Goal: Answer question/provide support: Share knowledge or assist other users

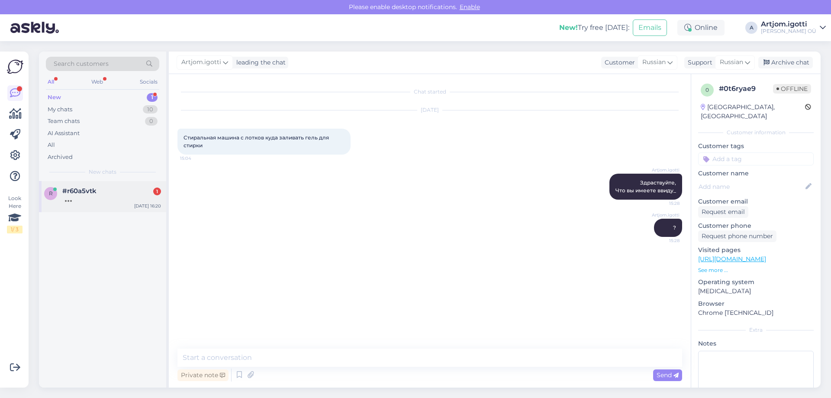
click at [89, 192] on span "#r60a5vtk" at bounding box center [79, 191] width 34 height 8
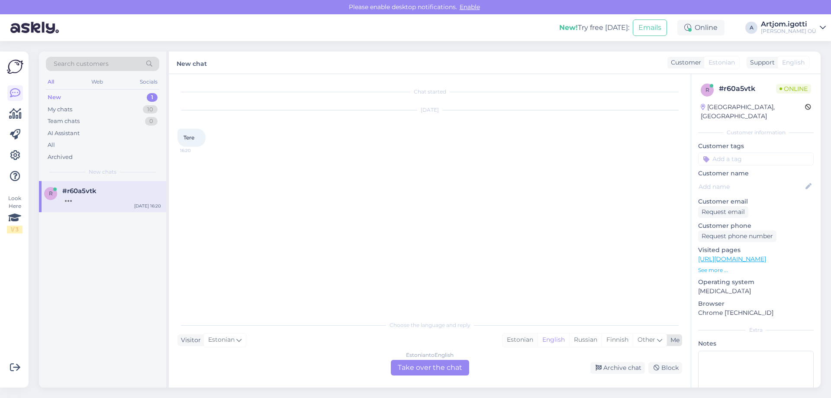
click at [517, 337] on div "Estonian" at bounding box center [520, 339] width 35 height 13
click at [439, 366] on div "Estonian to Estonian Take over the chat" at bounding box center [430, 368] width 78 height 16
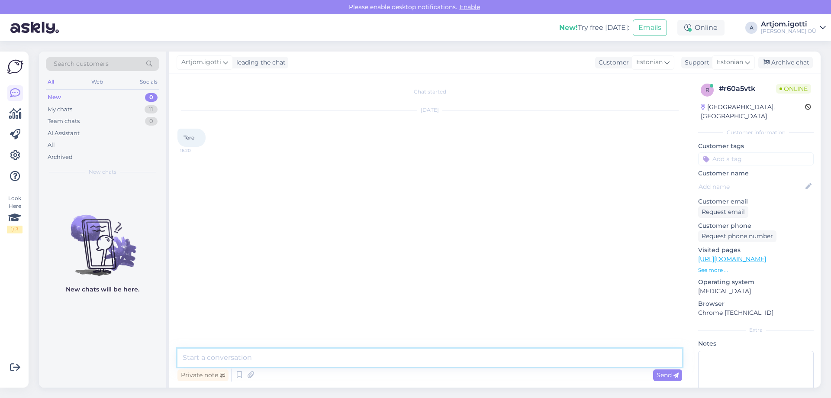
click at [341, 361] on textarea at bounding box center [430, 358] width 505 height 18
type textarea "Tere"
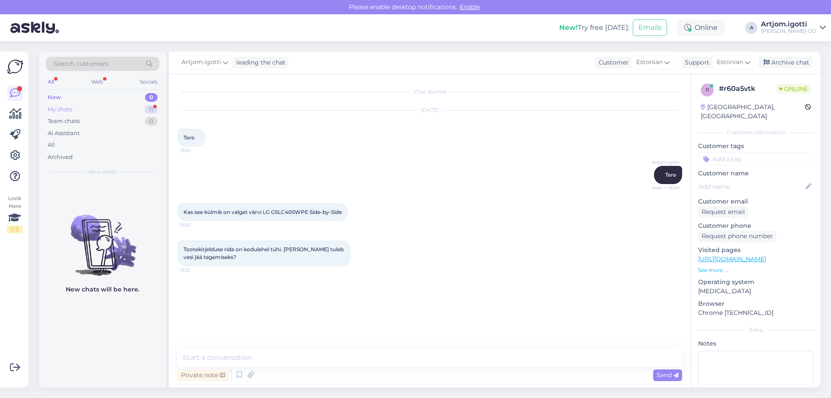
click at [128, 109] on div "My chats 11" at bounding box center [102, 109] width 113 height 12
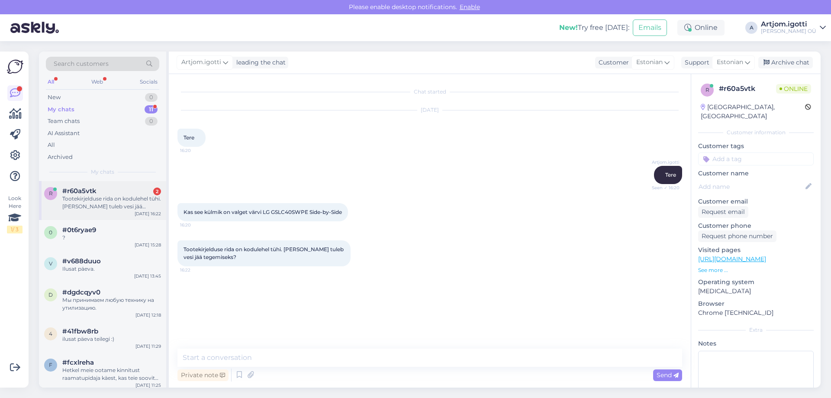
click at [111, 197] on div "Tootekirjelduse rida on kodulehel tühi. [PERSON_NAME] tuleb vesi jää tegemiseks?" at bounding box center [111, 203] width 99 height 16
drag, startPoint x: 210, startPoint y: 208, endPoint x: 249, endPoint y: 207, distance: 39.0
click at [249, 207] on div "Kas see külmik on valget värvi LG GSLC40SWPE Side-by-Side 16:20" at bounding box center [263, 212] width 171 height 18
click at [275, 207] on div "Kas see külmik on valget värvi LG GSLC40SWPE Side-by-Side 16:20" at bounding box center [263, 212] width 171 height 18
click at [279, 210] on span "Kas see külmik on valget värvi LG GSLC40SWPE Side-by-Side" at bounding box center [263, 212] width 158 height 6
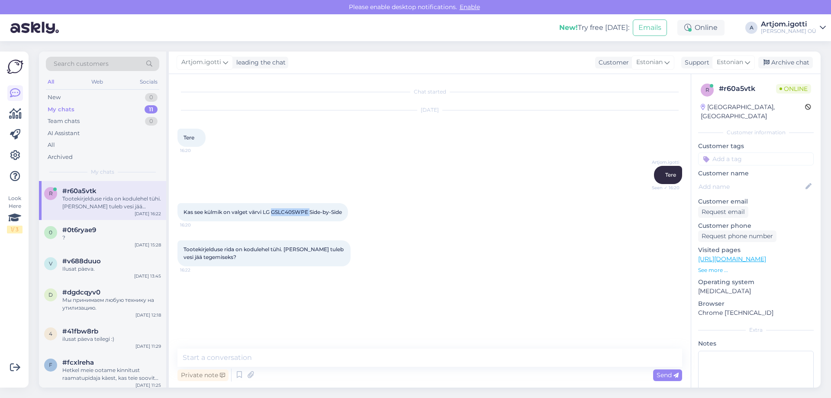
click at [279, 210] on span "Kas see külmik on valget värvi LG GSLC40SWPE Side-by-Side" at bounding box center [263, 212] width 158 height 6
copy span "GSLC40SWPE"
click at [230, 355] on textarea at bounding box center [430, 358] width 505 height 18
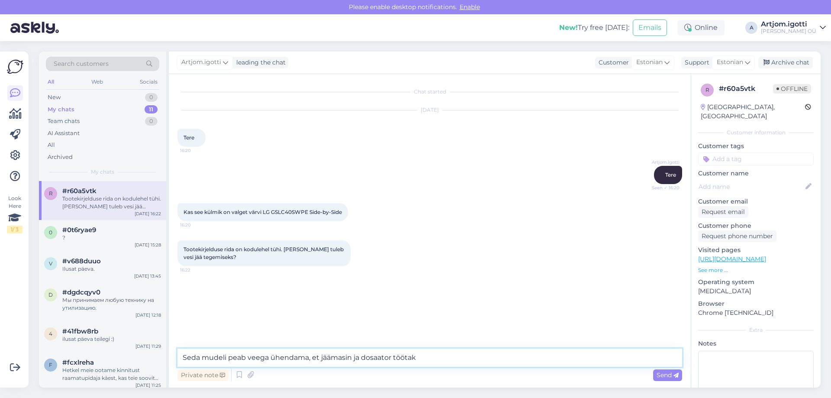
type textarea "Seda mudeli peab veega ühendama, et jäämasin ja dosaator töötaks"
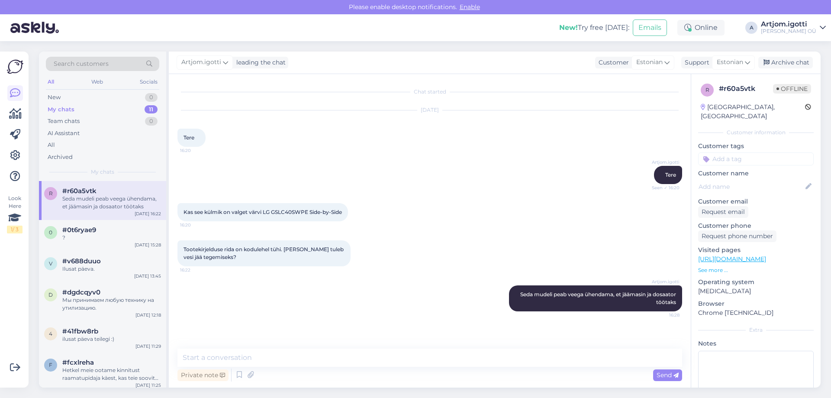
click at [376, 222] on div "Kas see külmik on valget värvi LG GSLC40SWPE Side-by-Side 16:20" at bounding box center [430, 212] width 505 height 37
